Goal: Task Accomplishment & Management: Complete application form

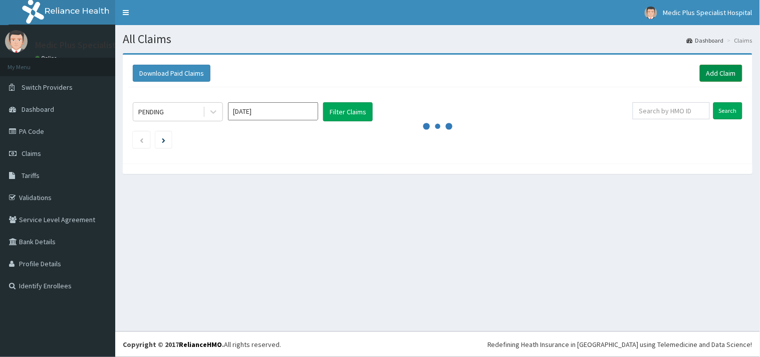
click at [731, 75] on link "Add Claim" at bounding box center [721, 73] width 43 height 17
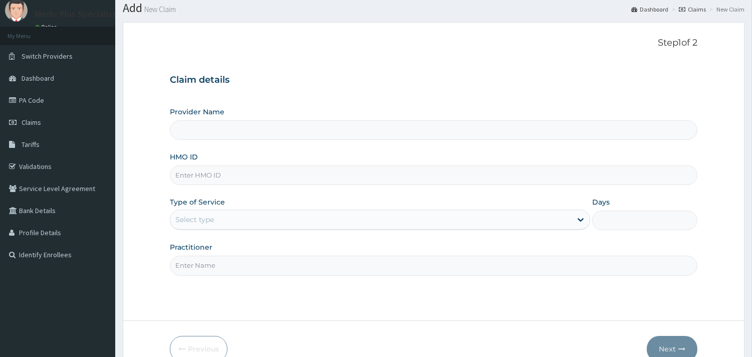
scroll to position [85, 0]
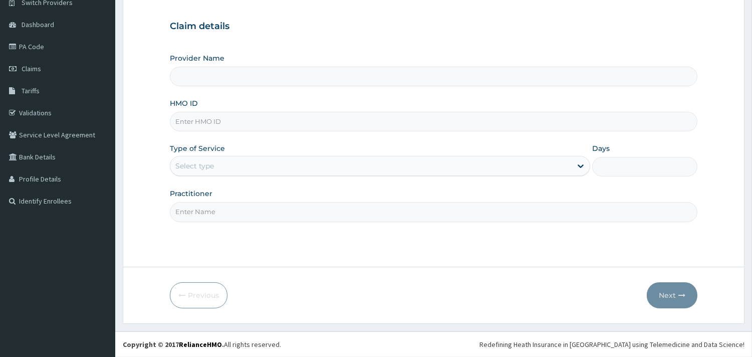
click at [233, 88] on div "Provider Name HMO ID Type of Service Select type Days Practitioner" at bounding box center [434, 137] width 528 height 168
click at [231, 79] on input "Provider Name" at bounding box center [434, 77] width 528 height 20
type input "MedicPlus Specialist Hospital"
click at [213, 126] on input "HMO ID" at bounding box center [434, 122] width 528 height 20
type input "NPM/10063/C"
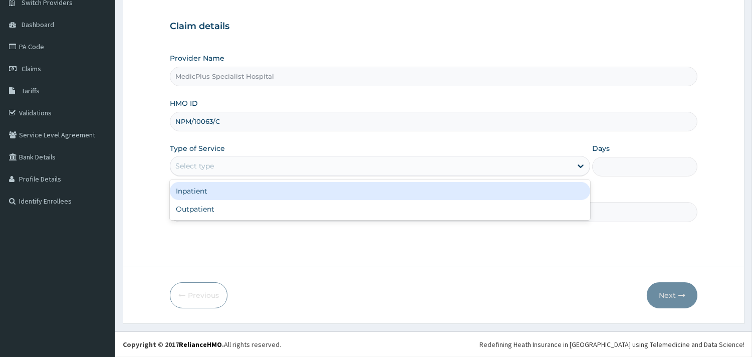
click at [219, 171] on div "Select type" at bounding box center [370, 166] width 401 height 16
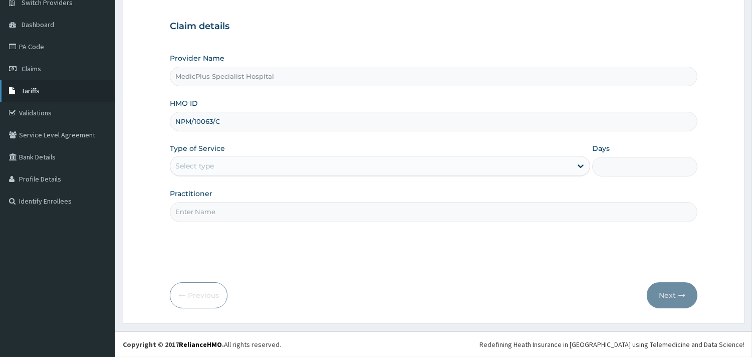
click at [28, 90] on span "Tariffs" at bounding box center [31, 90] width 18 height 9
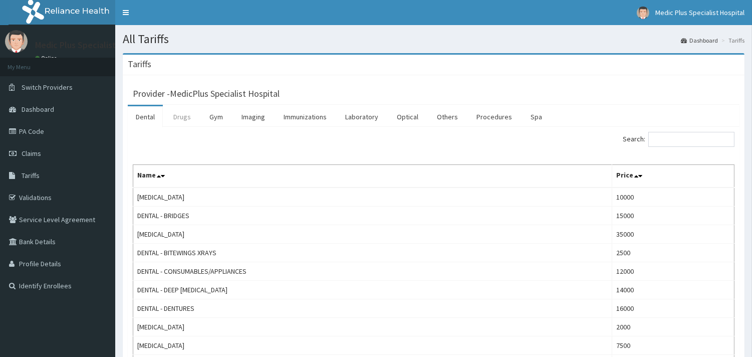
click at [187, 119] on link "Drugs" at bounding box center [182, 116] width 34 height 21
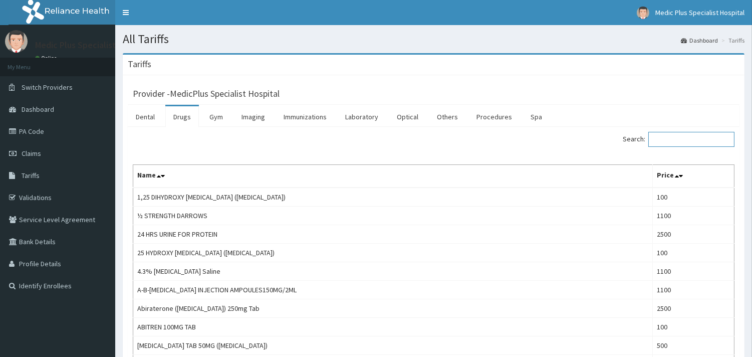
click at [710, 137] on input "Search:" at bounding box center [691, 139] width 86 height 15
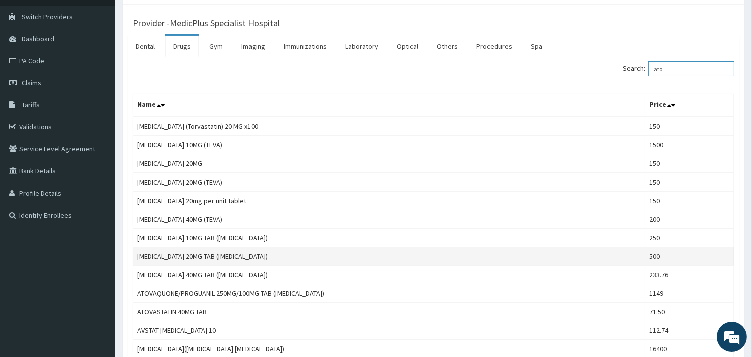
scroll to position [56, 0]
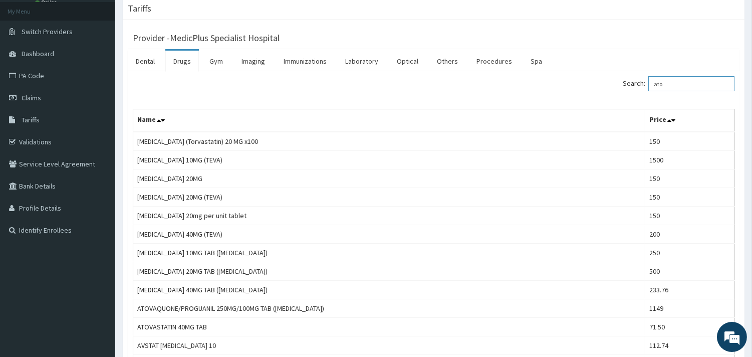
drag, startPoint x: 673, startPoint y: 83, endPoint x: 620, endPoint y: 83, distance: 53.6
click at [620, 83] on div "Search: ato" at bounding box center [588, 85] width 294 height 18
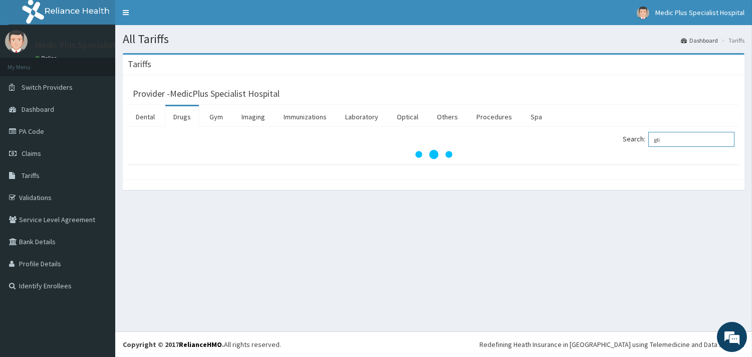
scroll to position [0, 0]
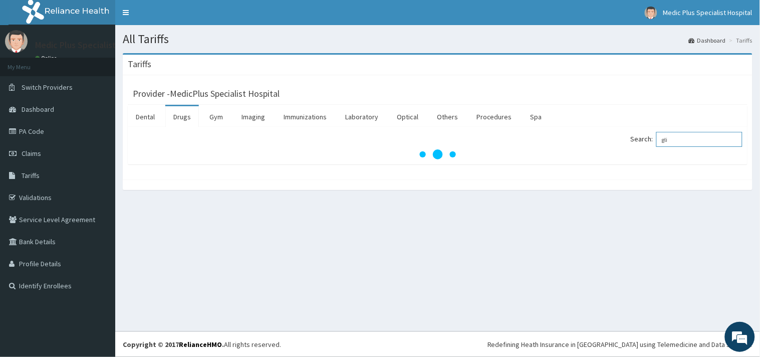
type input "gli"
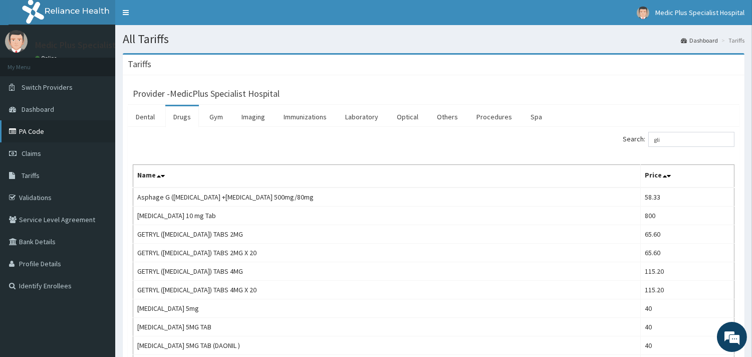
click at [36, 128] on link "PA Code" at bounding box center [57, 131] width 115 height 22
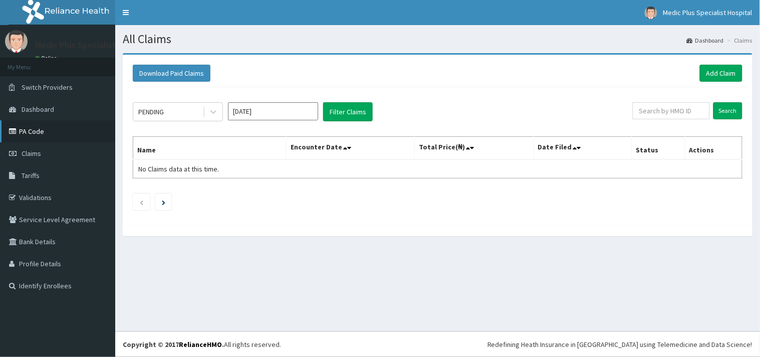
click at [42, 132] on link "PA Code" at bounding box center [57, 131] width 115 height 22
